Goal: Task Accomplishment & Management: Manage account settings

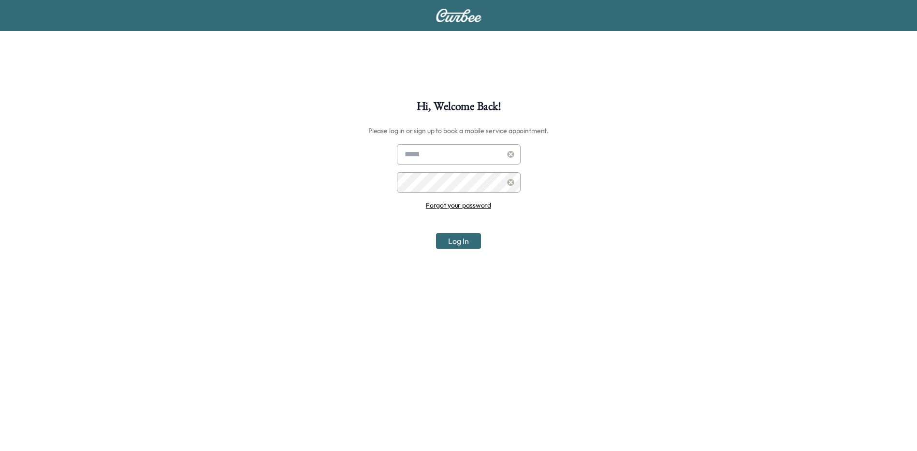
click at [540, 321] on div "Hi, Welcome Back! Please log in or sign up to book a mobile service appointment…" at bounding box center [458, 326] width 917 height 451
click at [435, 154] on input "text" at bounding box center [459, 154] width 124 height 20
click at [591, 139] on div "Hi, Welcome Back! Please log in or sign up to book a mobile service appointment…" at bounding box center [458, 326] width 917 height 451
click at [444, 205] on link "Forgot your password" at bounding box center [458, 205] width 65 height 9
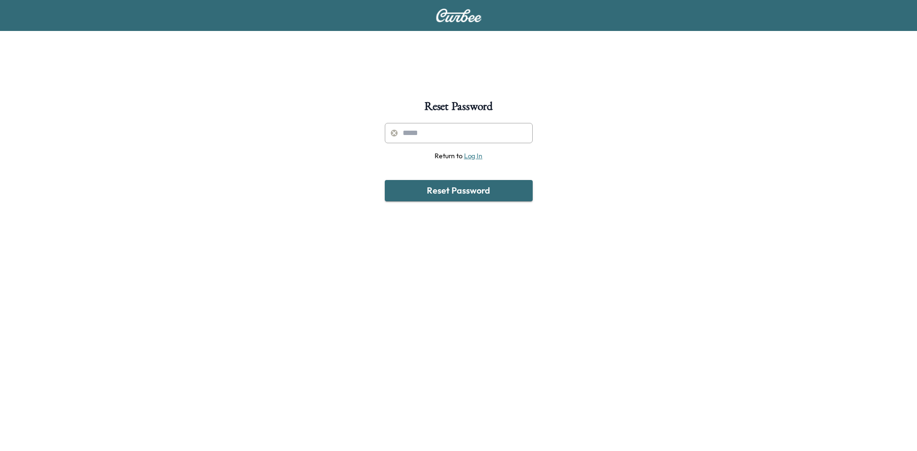
click at [412, 131] on input "text" at bounding box center [459, 133] width 148 height 20
type input "**********"
click at [430, 188] on button "Reset Password" at bounding box center [459, 190] width 148 height 21
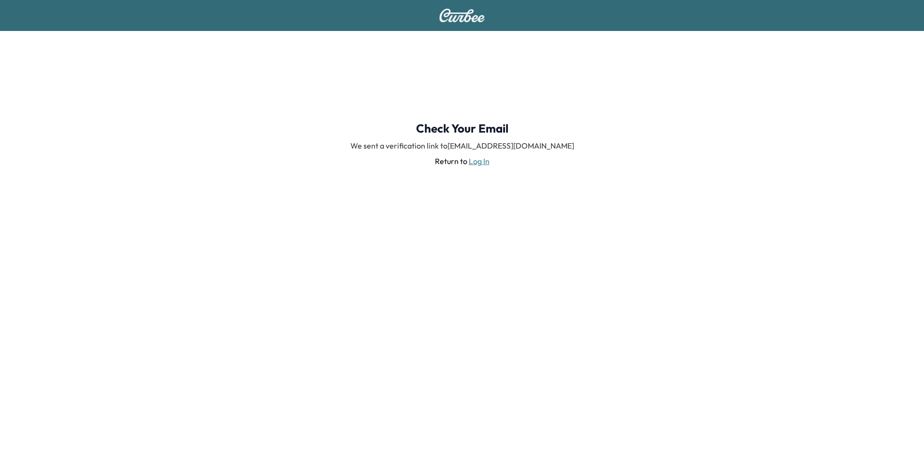
click at [482, 162] on link "Log In" at bounding box center [479, 161] width 21 height 10
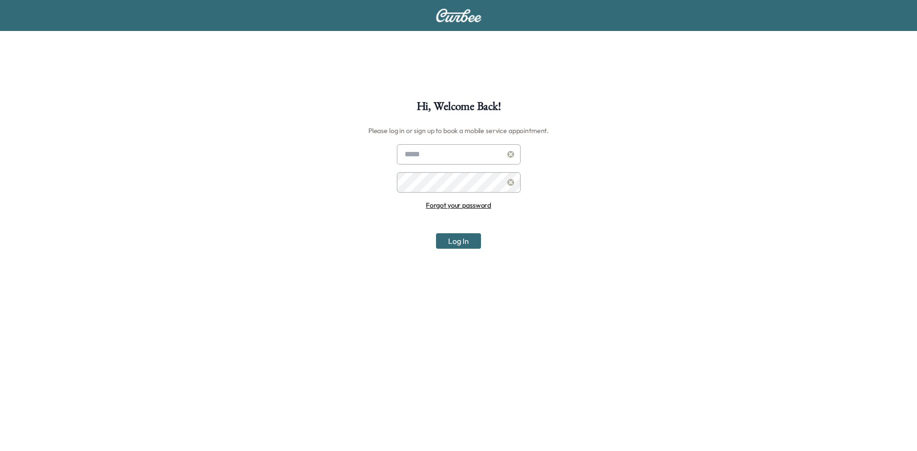
click at [466, 207] on link "Forgot your password" at bounding box center [458, 205] width 65 height 9
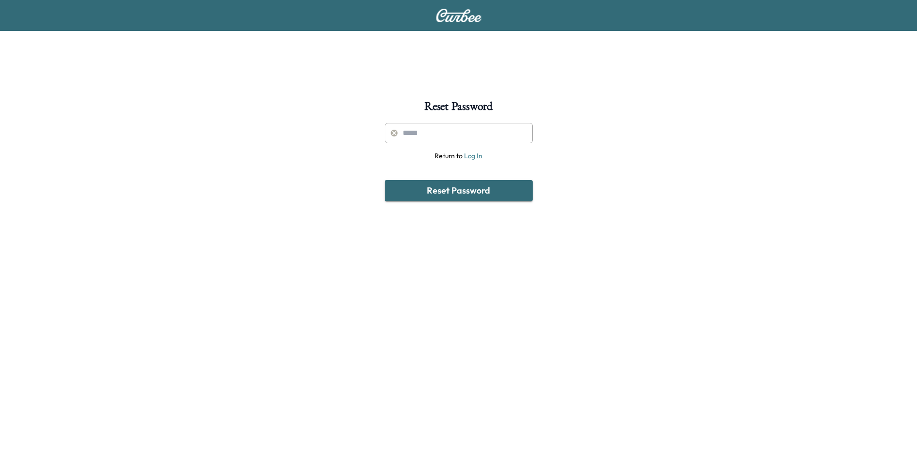
click at [439, 138] on input "text" at bounding box center [459, 133] width 148 height 20
type input "**********"
click at [467, 194] on button "Reset Password" at bounding box center [459, 190] width 148 height 21
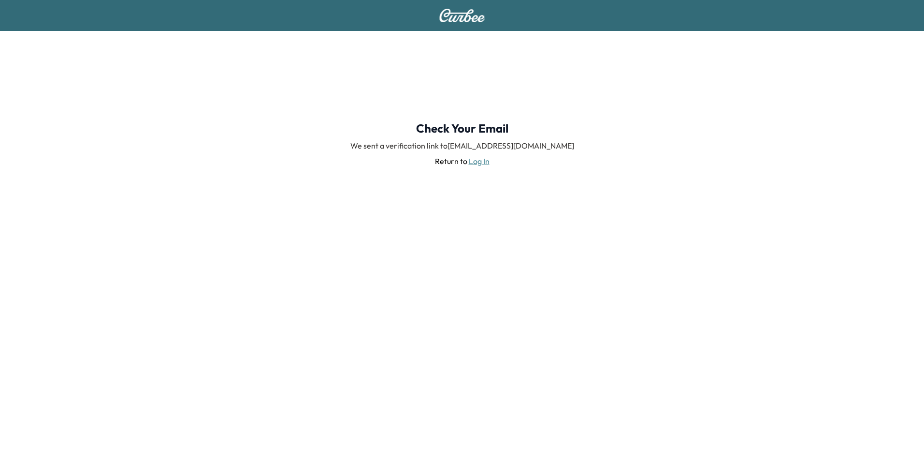
click at [374, 264] on div "Check Your Email We sent a verification link to [EMAIL_ADDRESS][DOMAIN_NAME] Re…" at bounding box center [462, 225] width 924 height 451
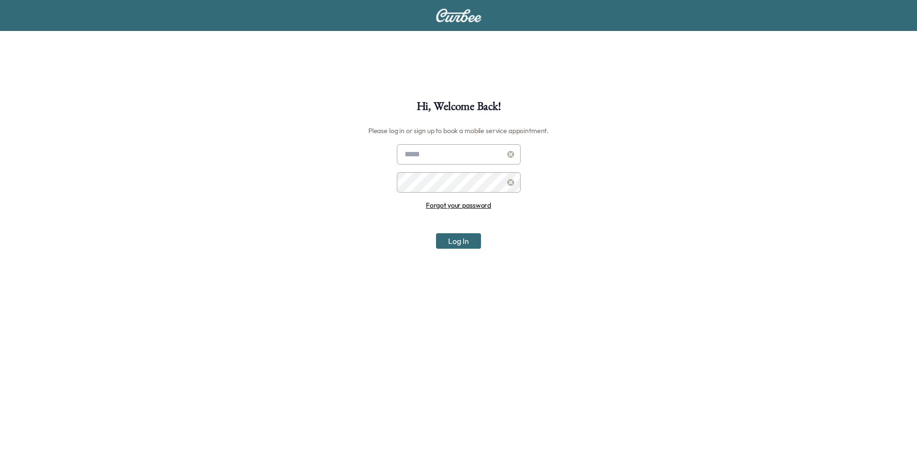
click at [422, 158] on input "text" at bounding box center [459, 154] width 124 height 20
click at [319, 148] on div "Hi, Welcome Back! Please log in or sign up to book a mobile service appointment…" at bounding box center [458, 326] width 917 height 451
click at [406, 153] on div at bounding box center [407, 154] width 12 height 12
click at [230, 178] on div "Hi, Welcome Back! Please log in or sign up to book a mobile service appointment…" at bounding box center [458, 326] width 917 height 451
click at [458, 204] on link "Forgot your password" at bounding box center [458, 205] width 65 height 9
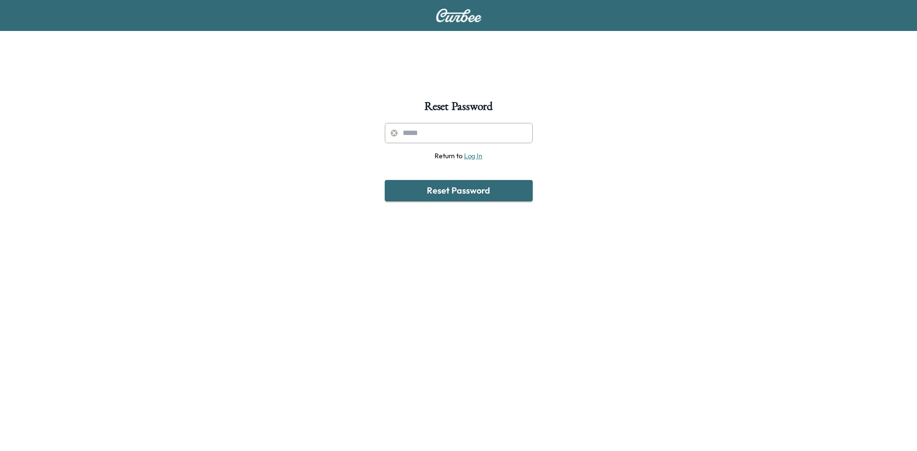
click at [434, 132] on input "text" at bounding box center [459, 133] width 148 height 20
type input "**********"
click at [461, 190] on button "Reset Password" at bounding box center [459, 190] width 148 height 21
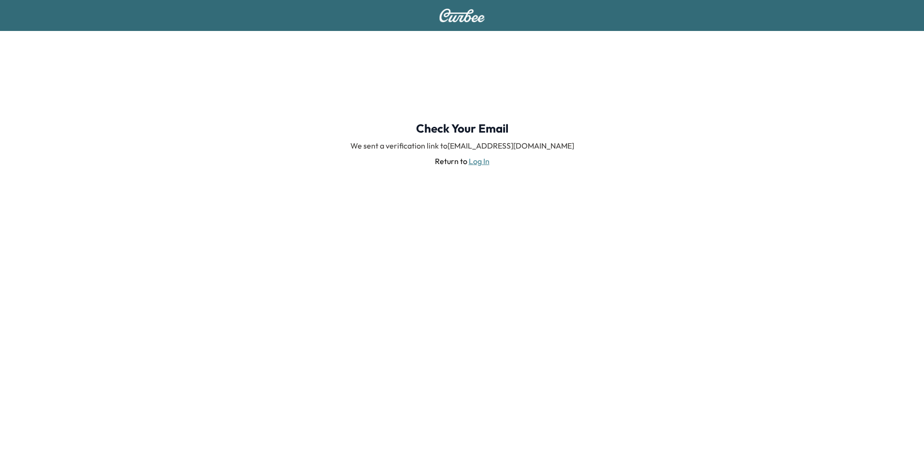
click at [478, 162] on link "Log In" at bounding box center [479, 161] width 21 height 10
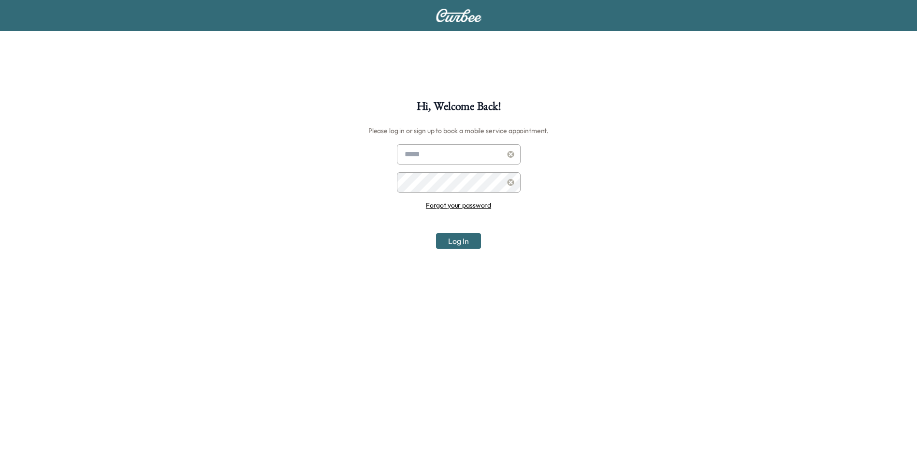
drag, startPoint x: 457, startPoint y: 155, endPoint x: 463, endPoint y: 161, distance: 7.5
click at [457, 155] on input "text" at bounding box center [459, 154] width 124 height 20
type input "**********"
click at [511, 158] on div at bounding box center [511, 154] width 12 height 12
click at [513, 153] on icon at bounding box center [511, 154] width 7 height 7
